Goal: Information Seeking & Learning: Learn about a topic

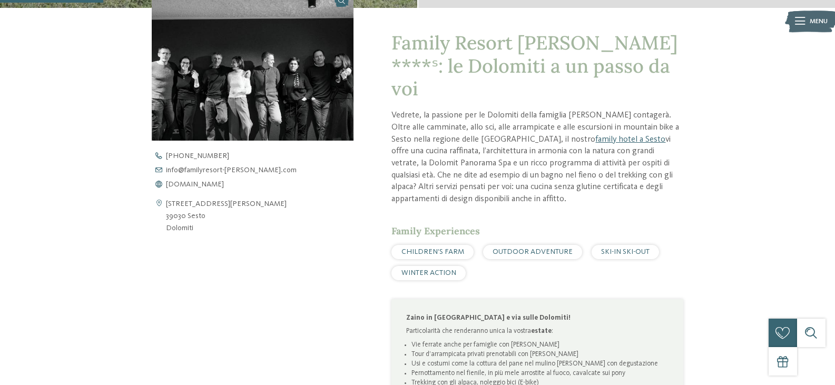
scroll to position [369, 0]
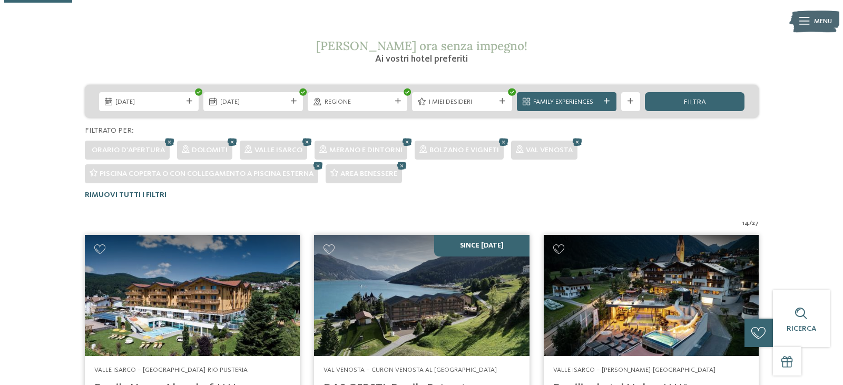
scroll to position [171, 0]
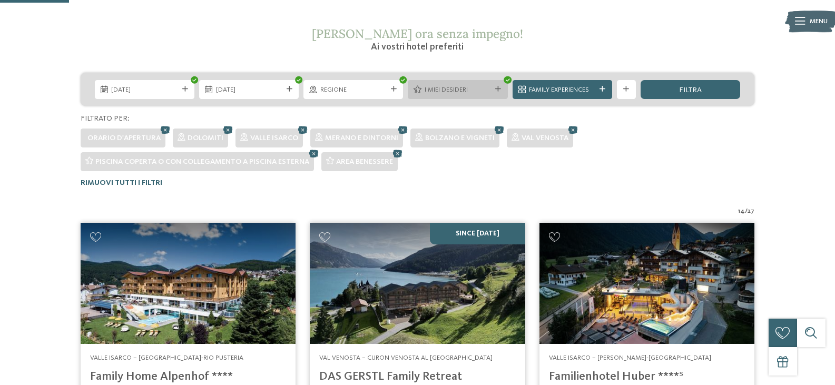
click at [486, 89] on span "I miei desideri" at bounding box center [458, 89] width 66 height 9
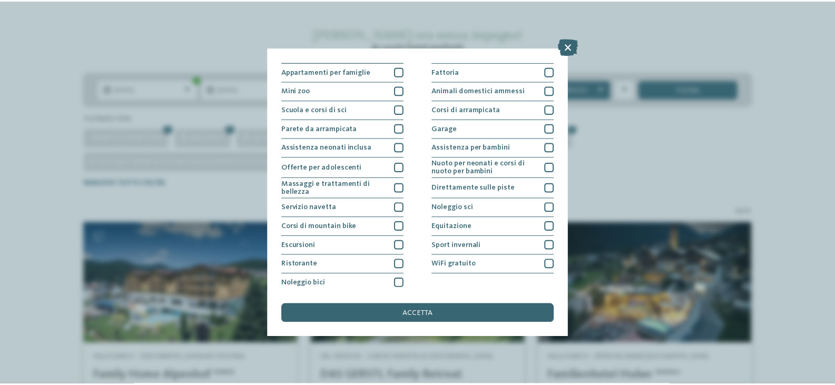
scroll to position [114, 0]
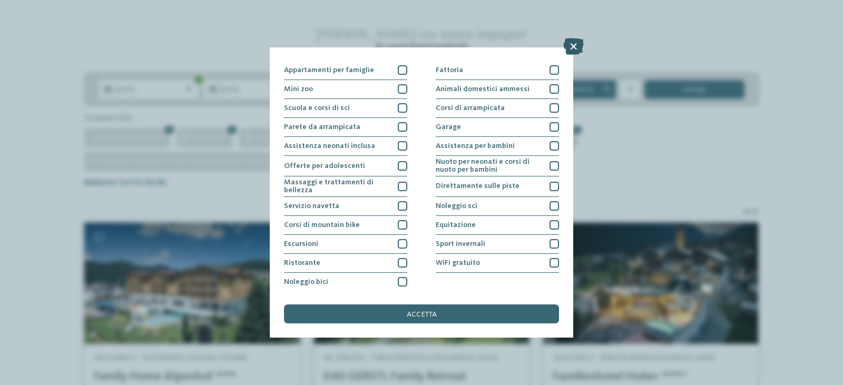
click at [572, 45] on icon at bounding box center [573, 46] width 21 height 17
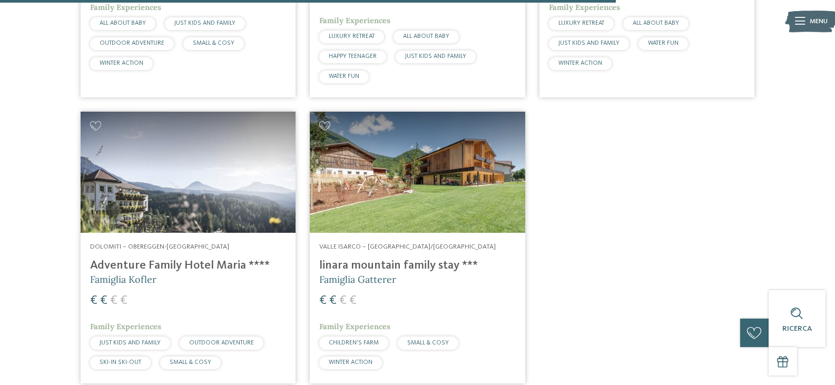
scroll to position [1581, 0]
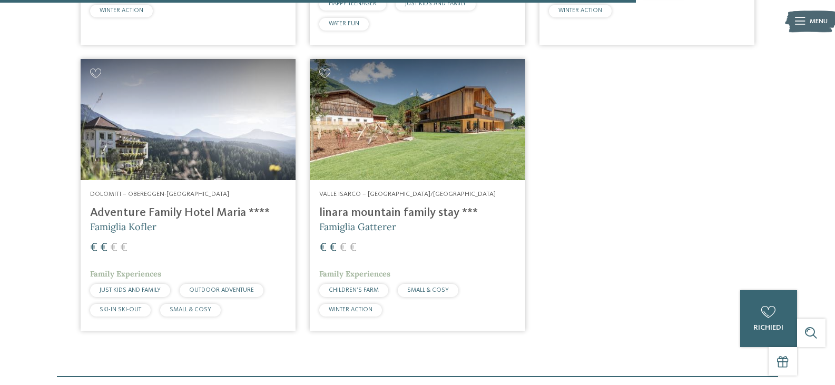
click at [168, 206] on h4 "Adventure Family Hotel Maria ****" at bounding box center [188, 213] width 196 height 14
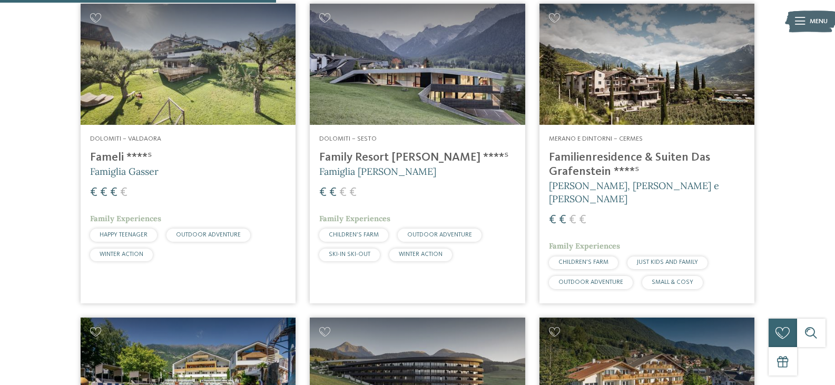
scroll to position [685, 0]
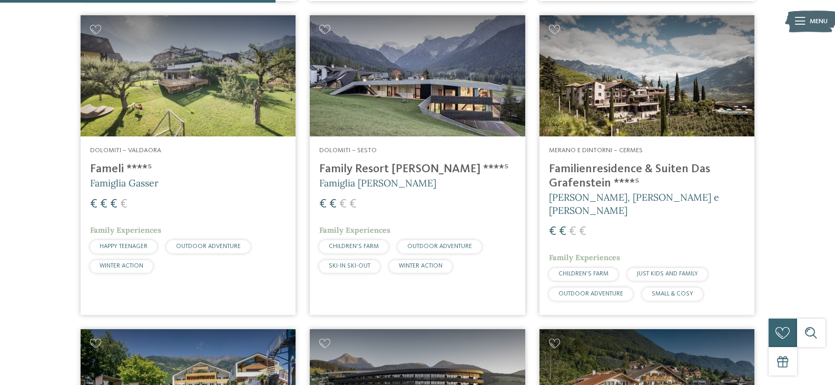
click at [392, 170] on h4 "Family Resort [PERSON_NAME] ****ˢ" at bounding box center [417, 169] width 196 height 14
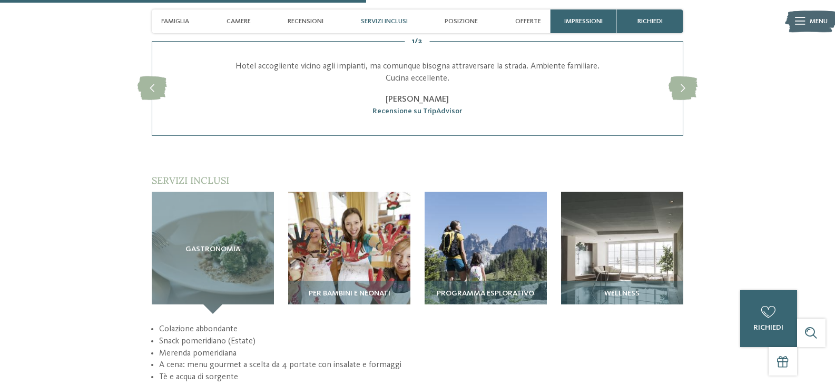
scroll to position [1265, 0]
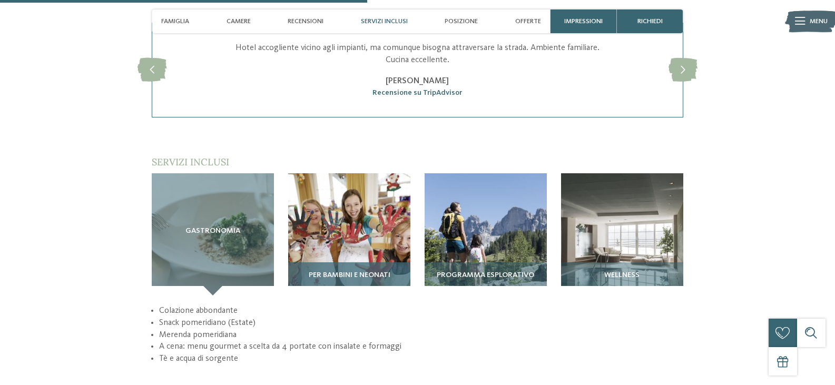
click at [365, 271] on span "Per bambini e neonati" at bounding box center [350, 275] width 82 height 8
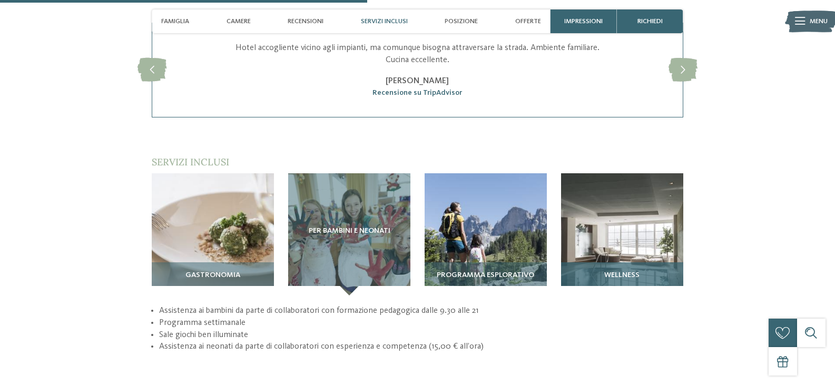
click at [588, 230] on img at bounding box center [622, 234] width 122 height 122
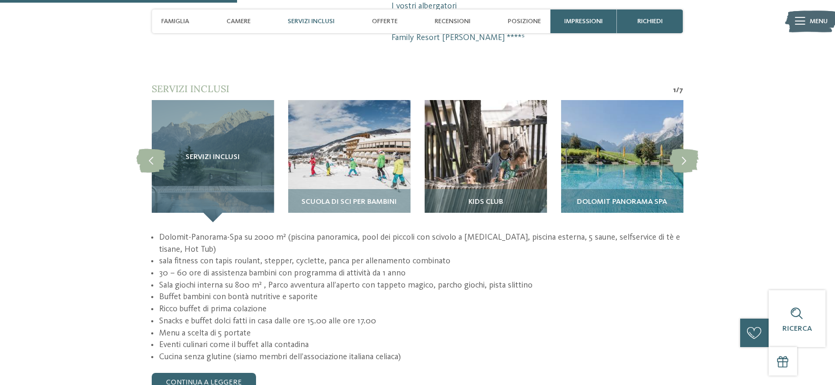
scroll to position [896, 0]
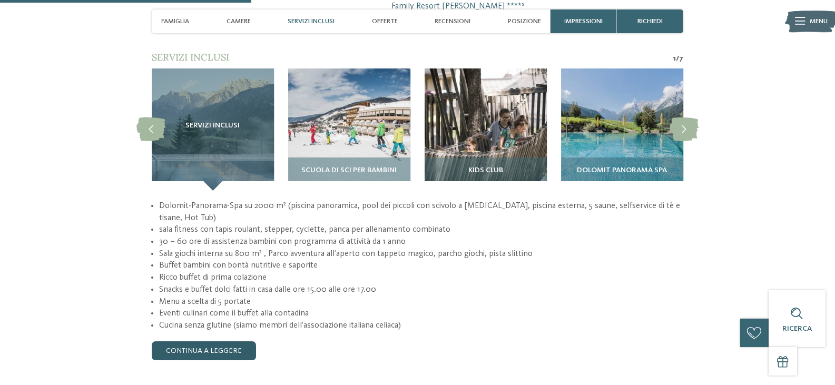
click at [236, 341] on link "continua a leggere" at bounding box center [204, 350] width 104 height 19
